Goal: Find specific page/section: Find specific page/section

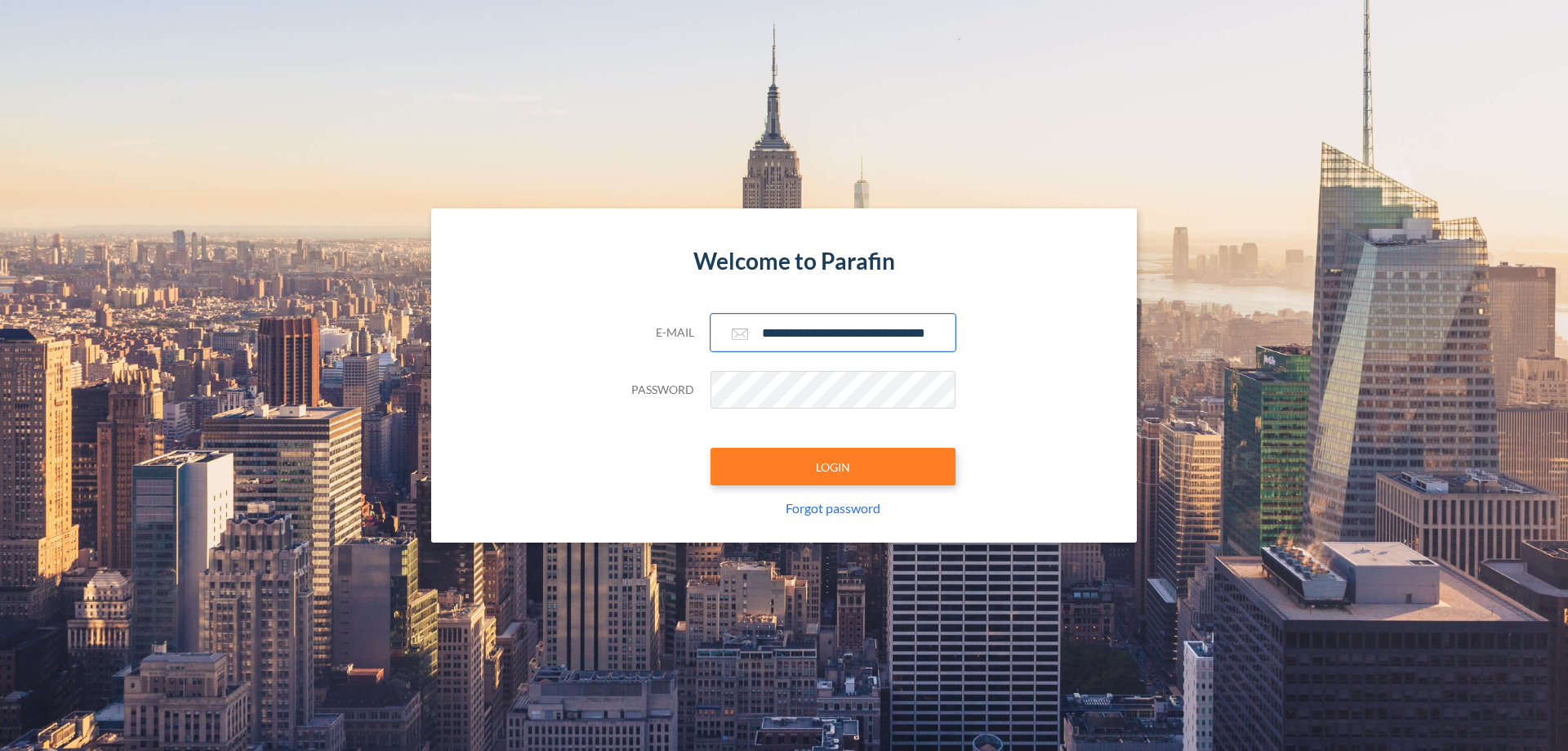
type input "**********"
click at [833, 467] on button "LOGIN" at bounding box center [832, 467] width 245 height 37
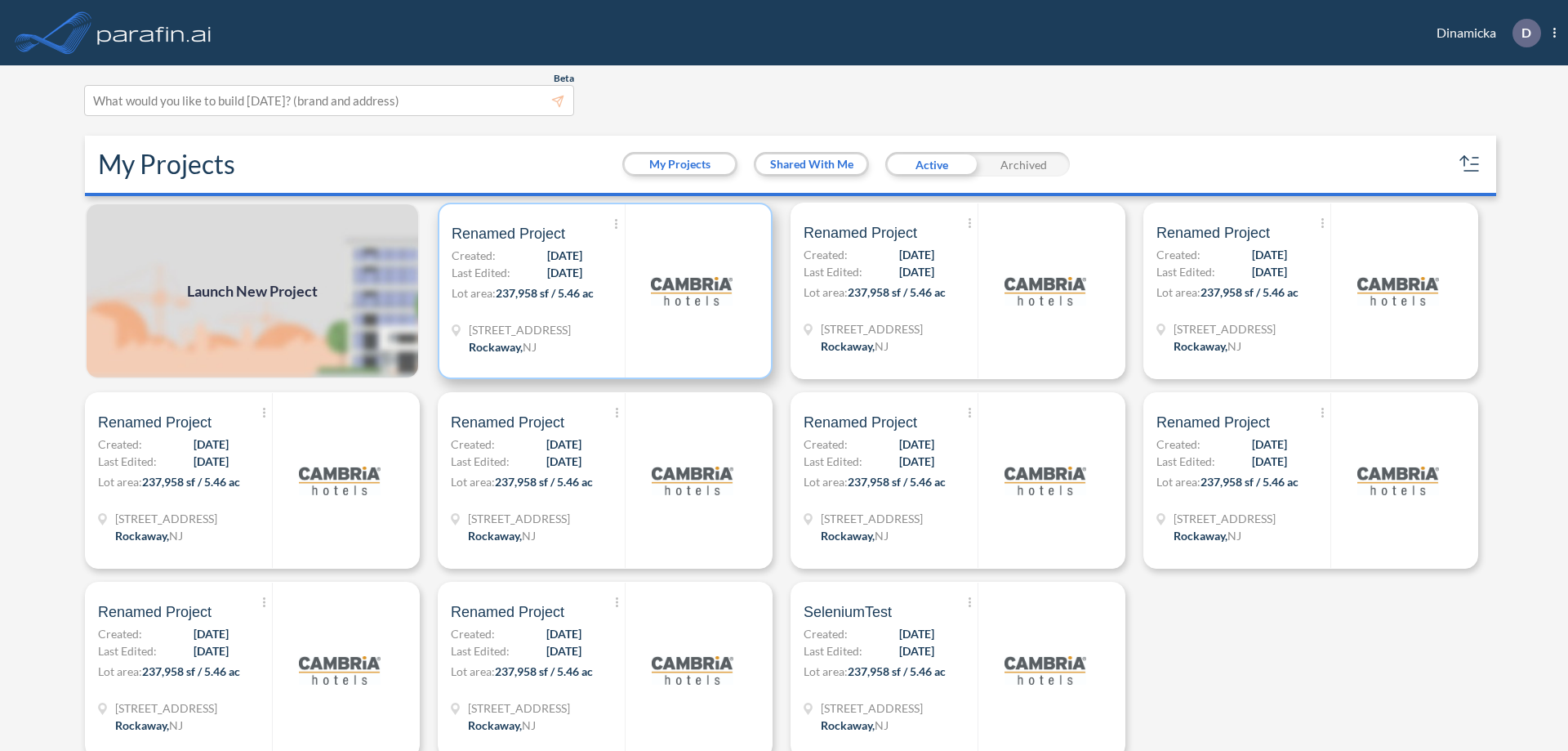
scroll to position [4, 0]
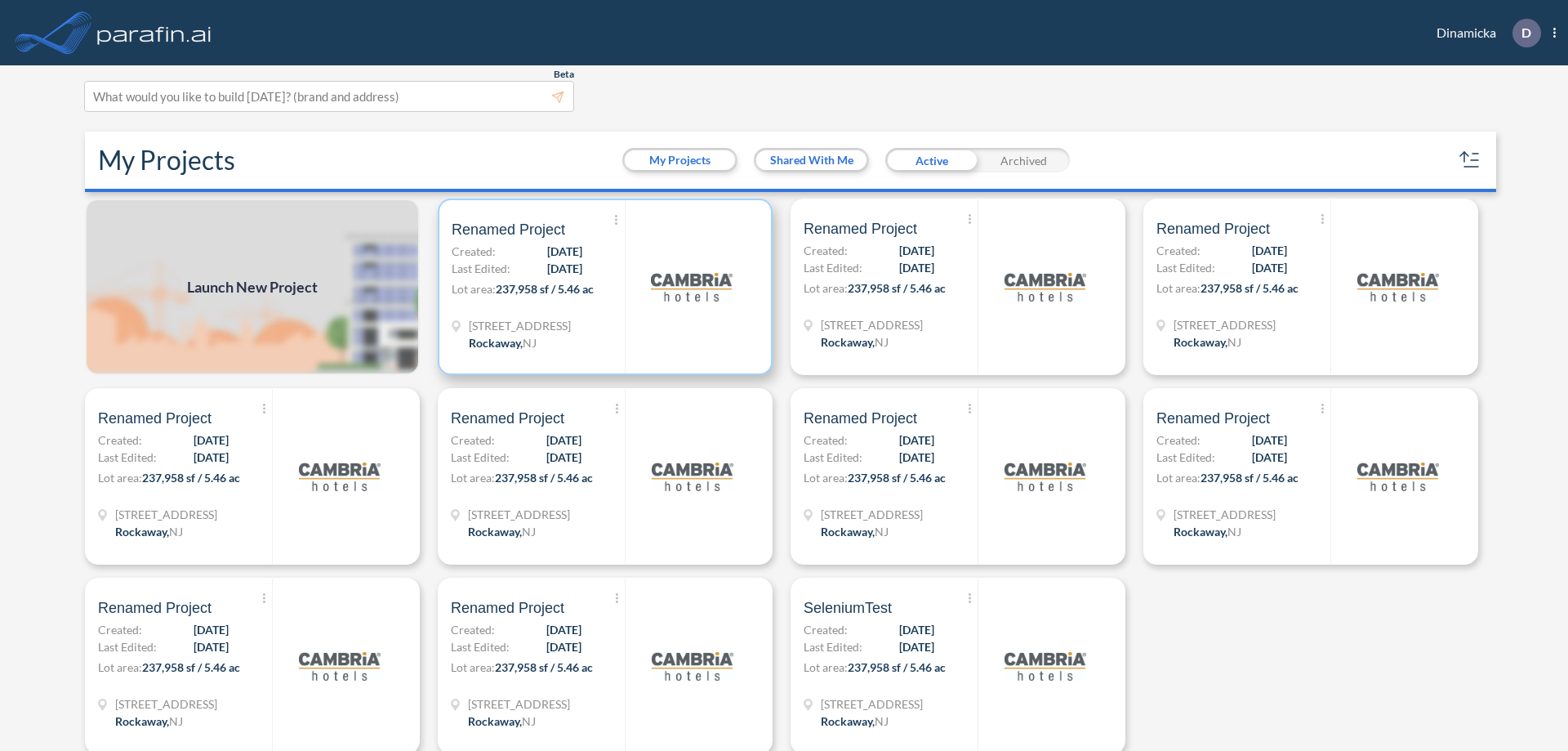
click at [602, 286] on p "Lot area: 237,958 sf / 5.46 ac" at bounding box center [538, 292] width 173 height 24
